Goal: Task Accomplishment & Management: Manage account settings

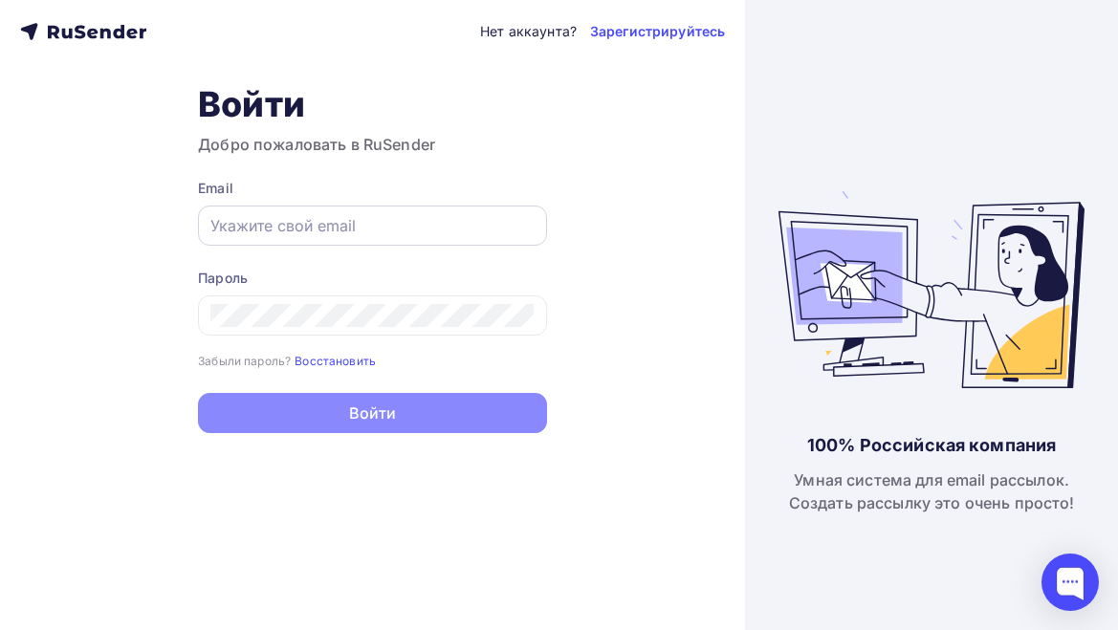
click at [378, 230] on input "text" at bounding box center [372, 225] width 324 height 23
type input "[EMAIL_ADDRESS][DOMAIN_NAME]"
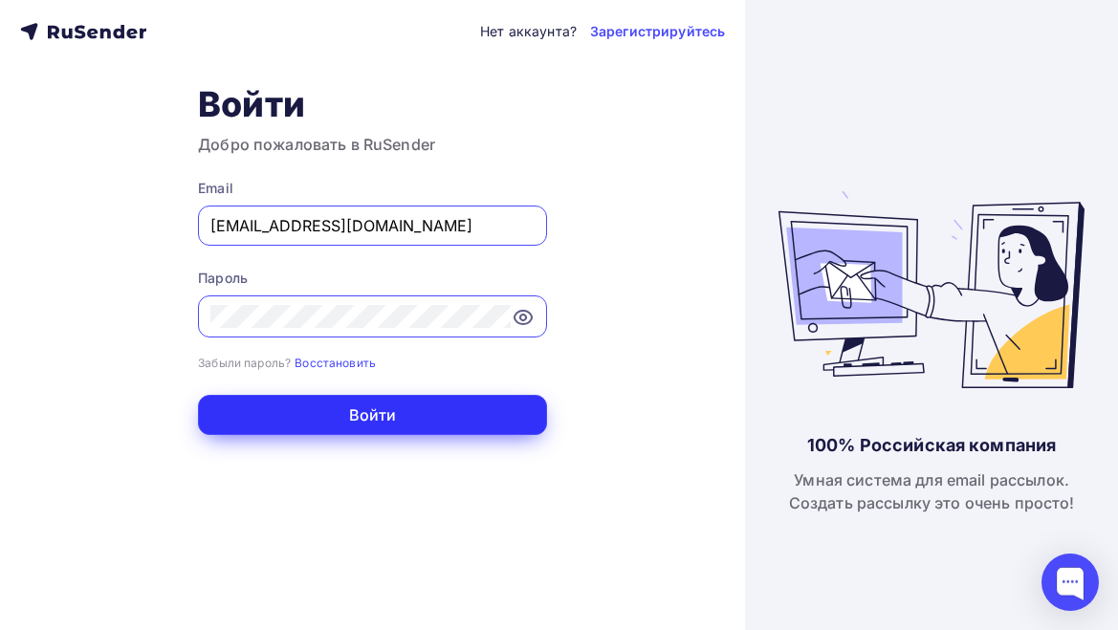
click at [406, 430] on button "Войти" at bounding box center [372, 415] width 349 height 40
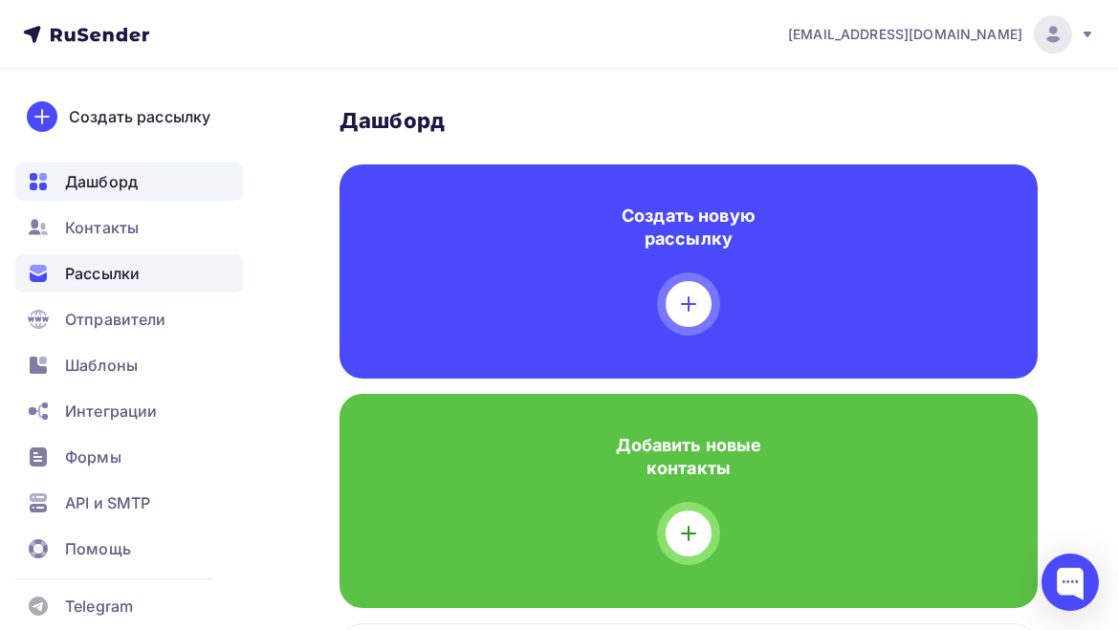
click at [104, 286] on div "Рассылки" at bounding box center [129, 273] width 228 height 38
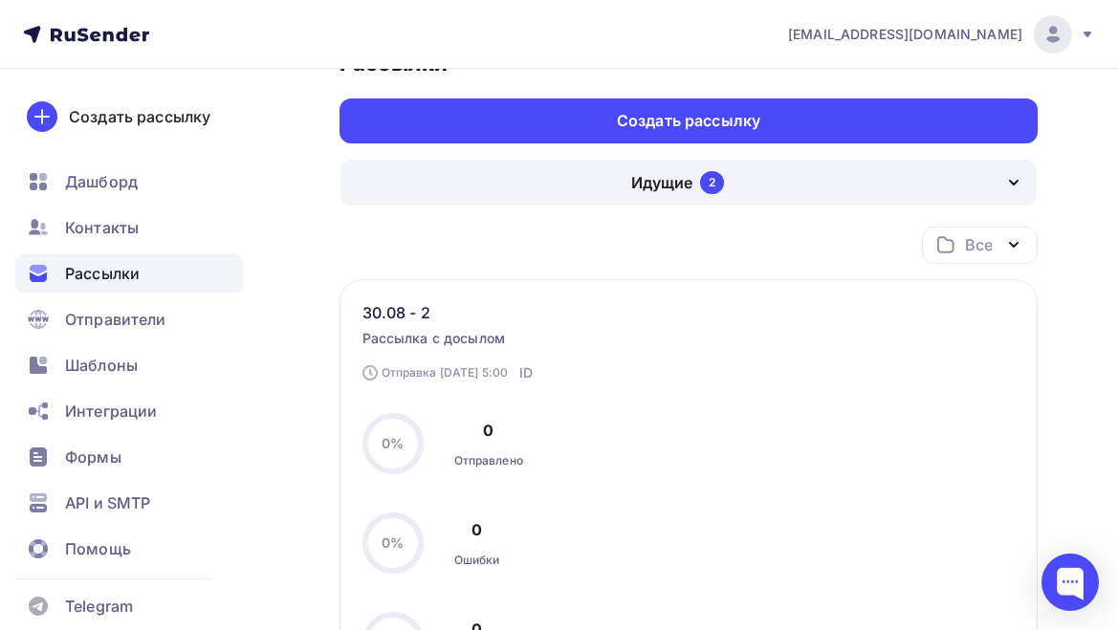
scroll to position [141, 0]
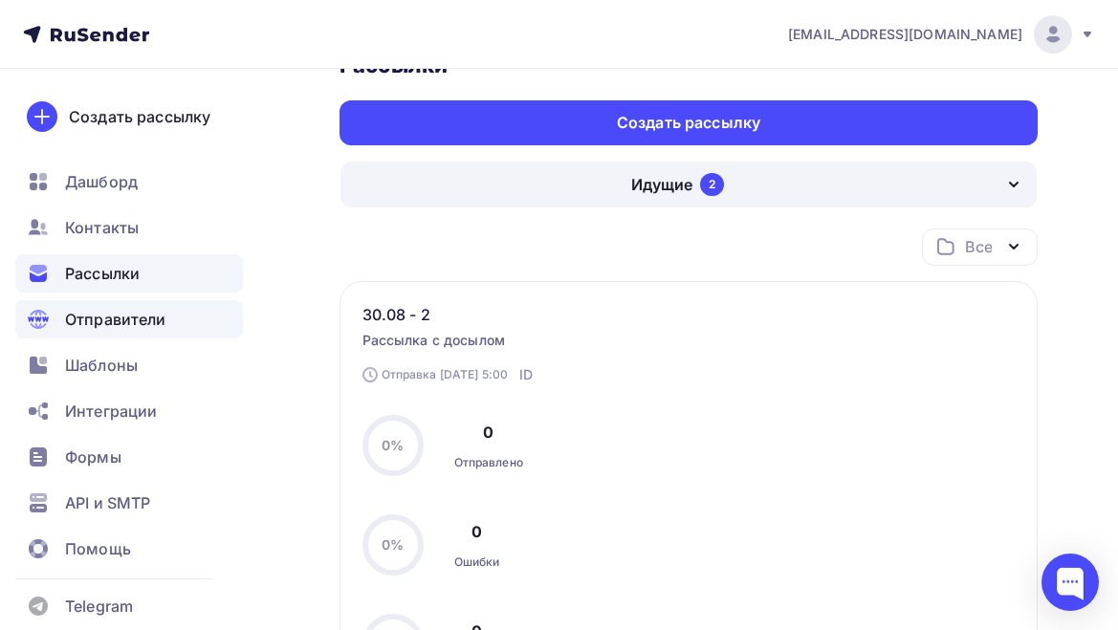
click at [137, 328] on span "Отправители" at bounding box center [115, 319] width 101 height 23
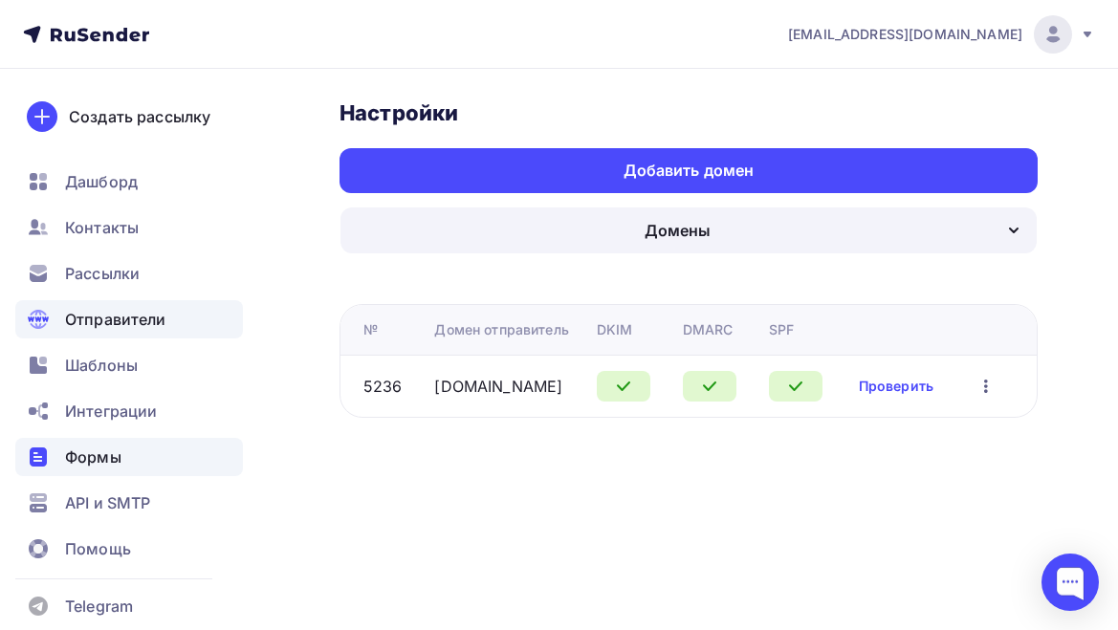
scroll to position [17, 0]
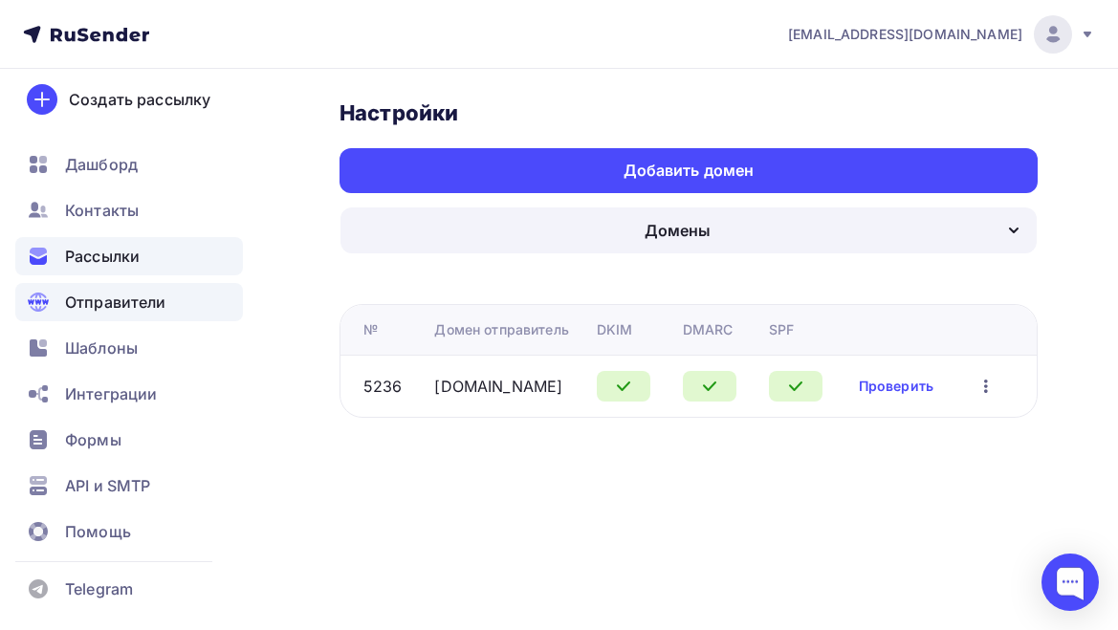
click at [118, 263] on span "Рассылки" at bounding box center [102, 256] width 75 height 23
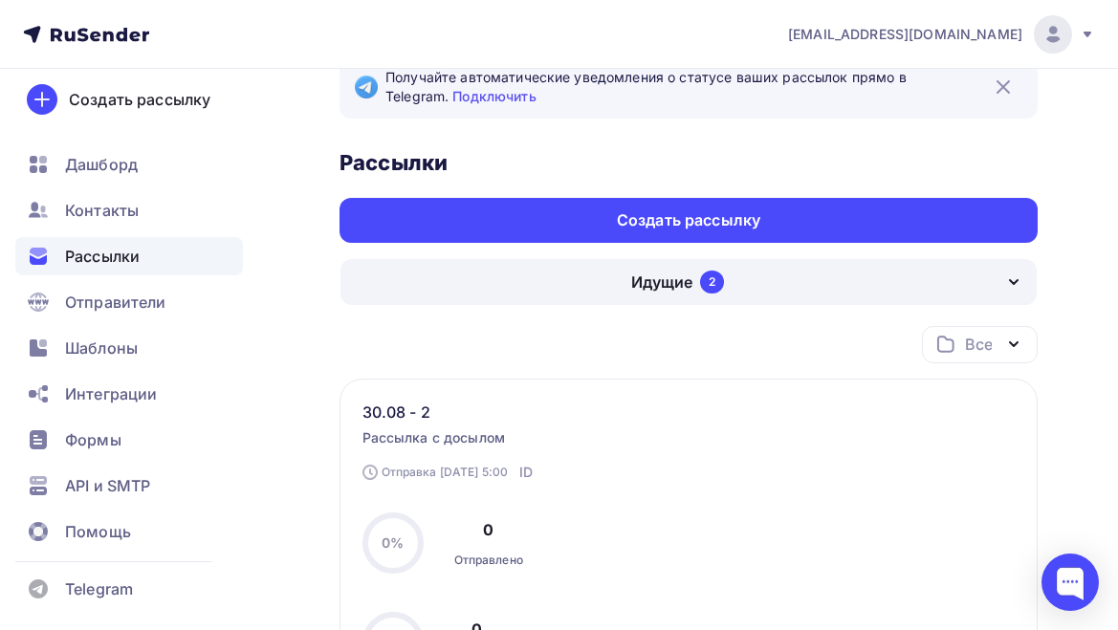
scroll to position [61, 0]
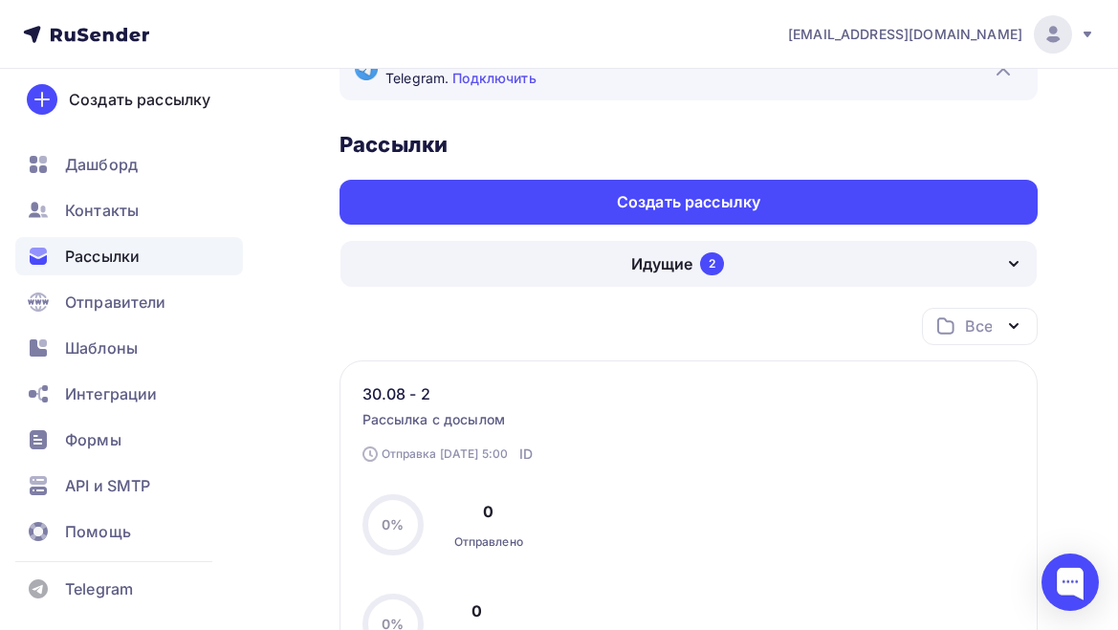
click at [811, 282] on div "Идущие 2" at bounding box center [688, 264] width 696 height 46
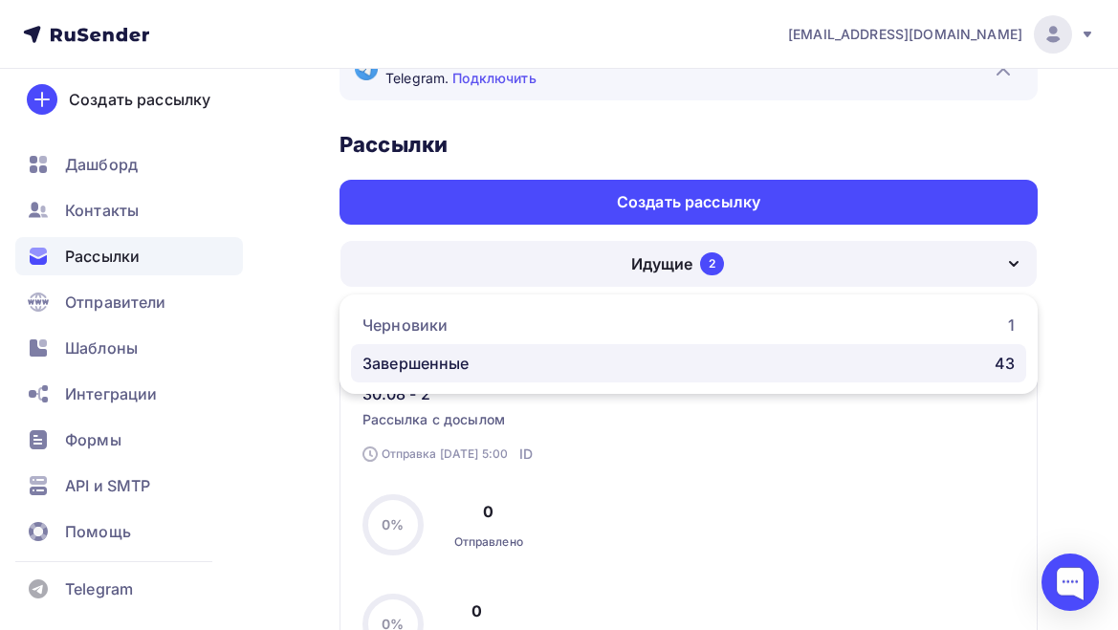
click at [811, 359] on div "Завершенные 43" at bounding box center [688, 363] width 652 height 23
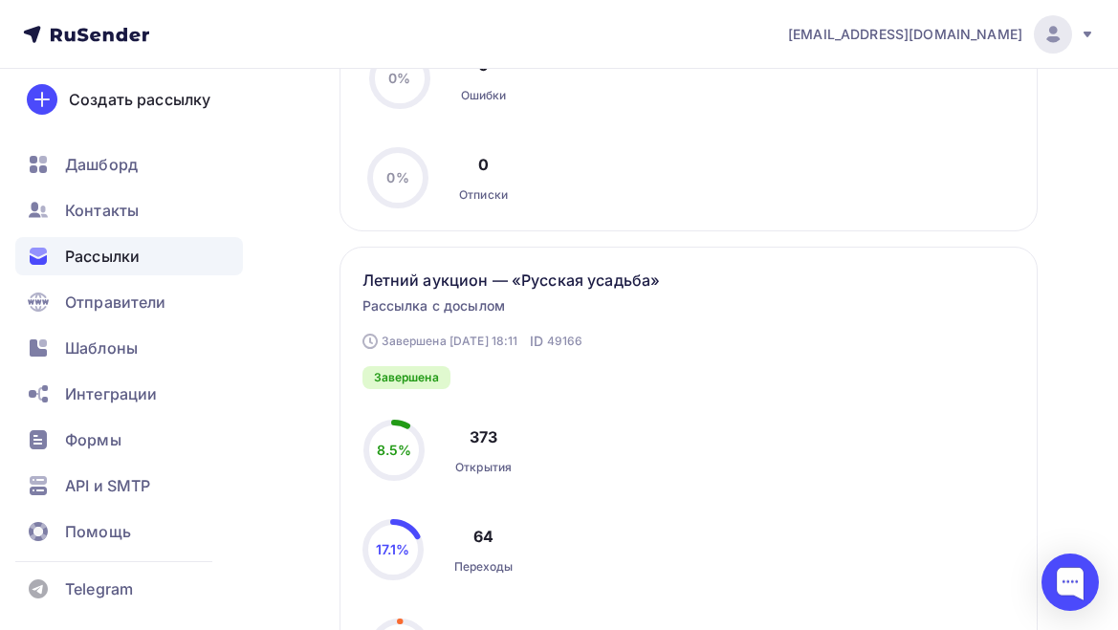
scroll to position [5773, 0]
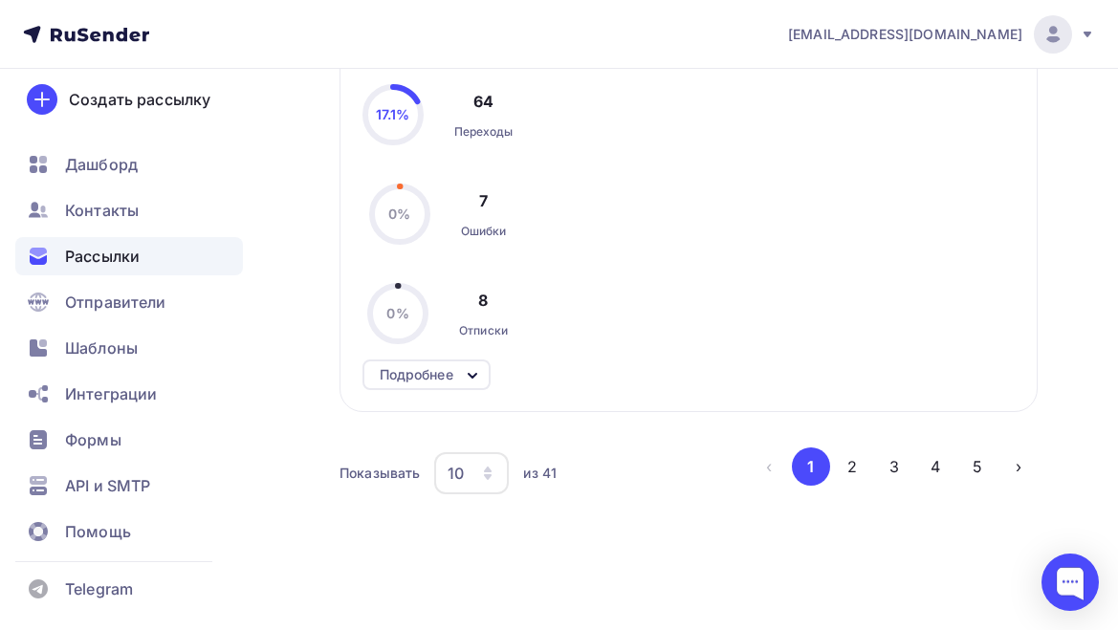
click at [502, 464] on div "10" at bounding box center [471, 473] width 75 height 42
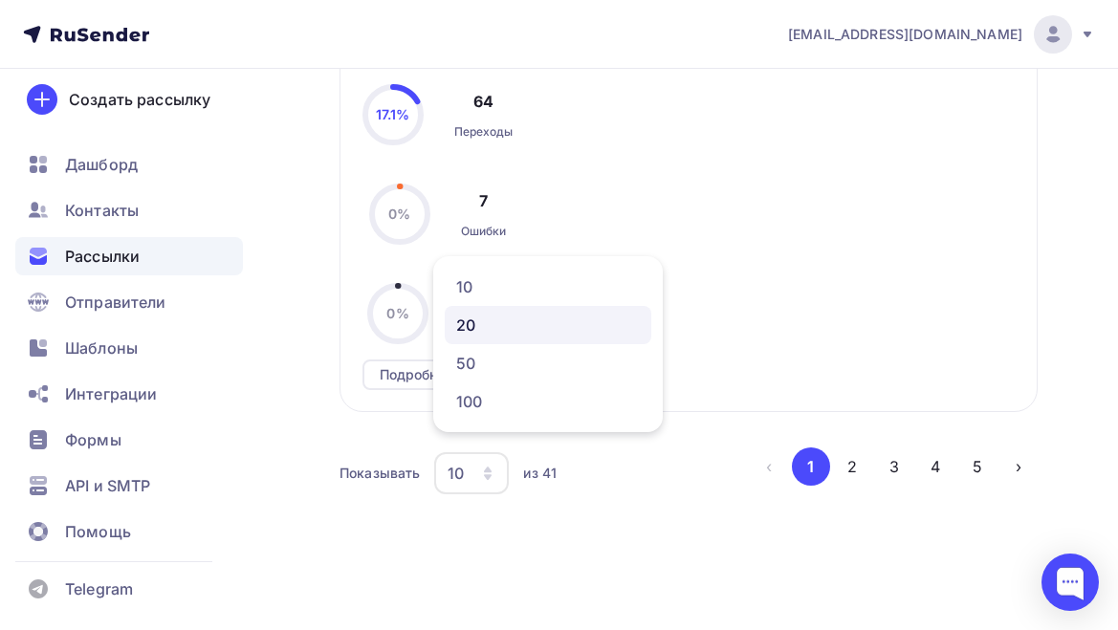
click at [489, 330] on div "20" at bounding box center [548, 325] width 184 height 23
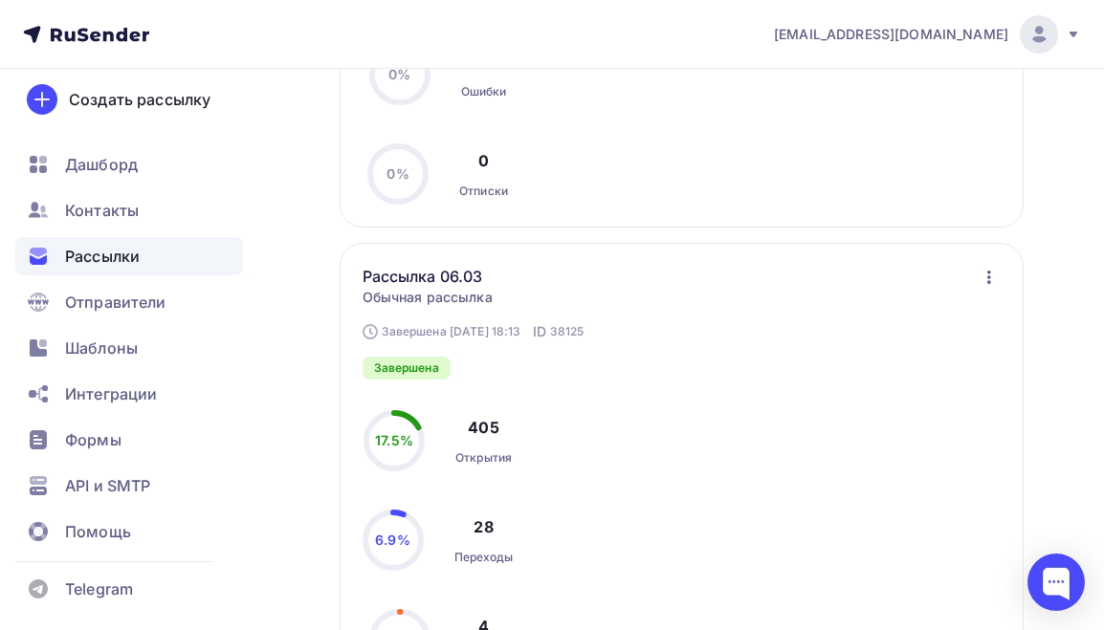
scroll to position [10482, 0]
